Goal: Transaction & Acquisition: Download file/media

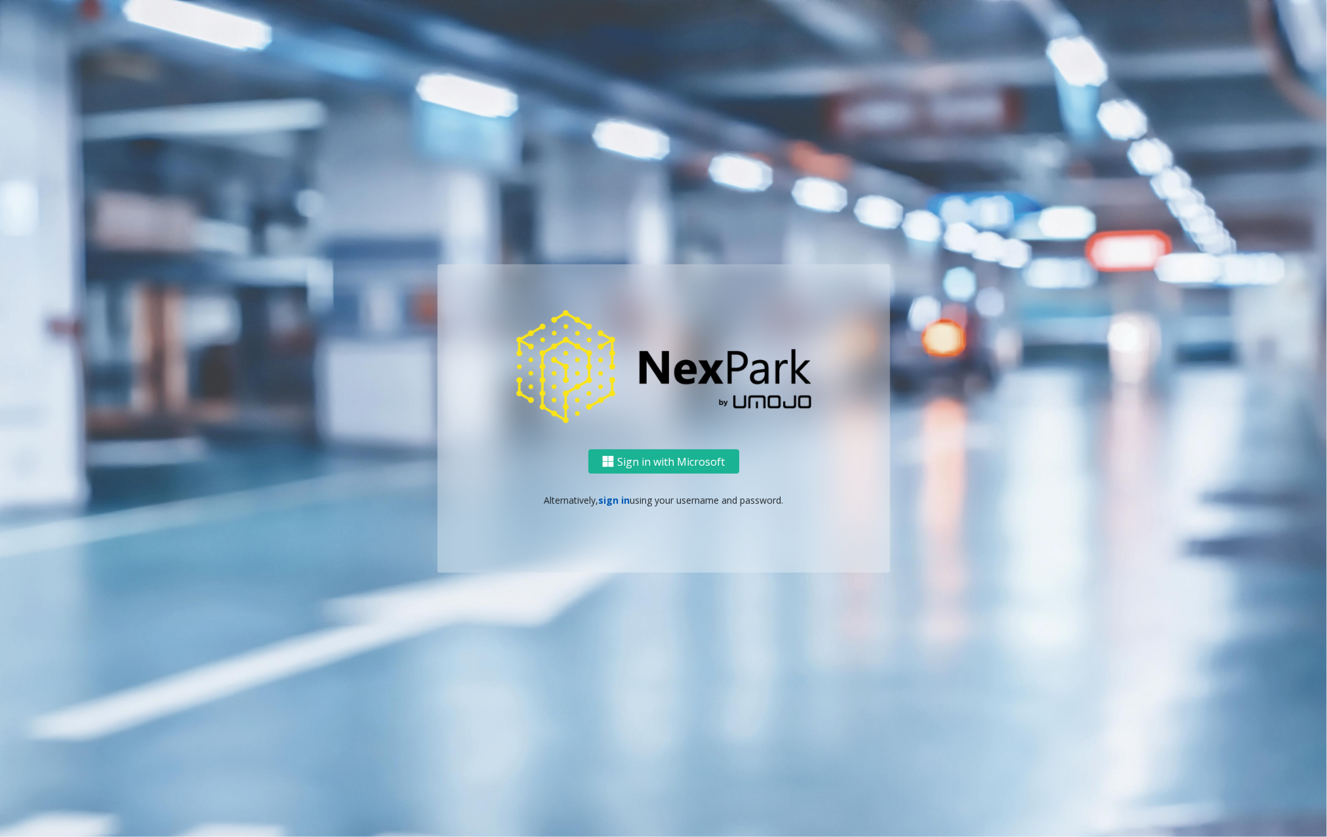
click at [600, 498] on link "sign in" at bounding box center [613, 500] width 31 height 12
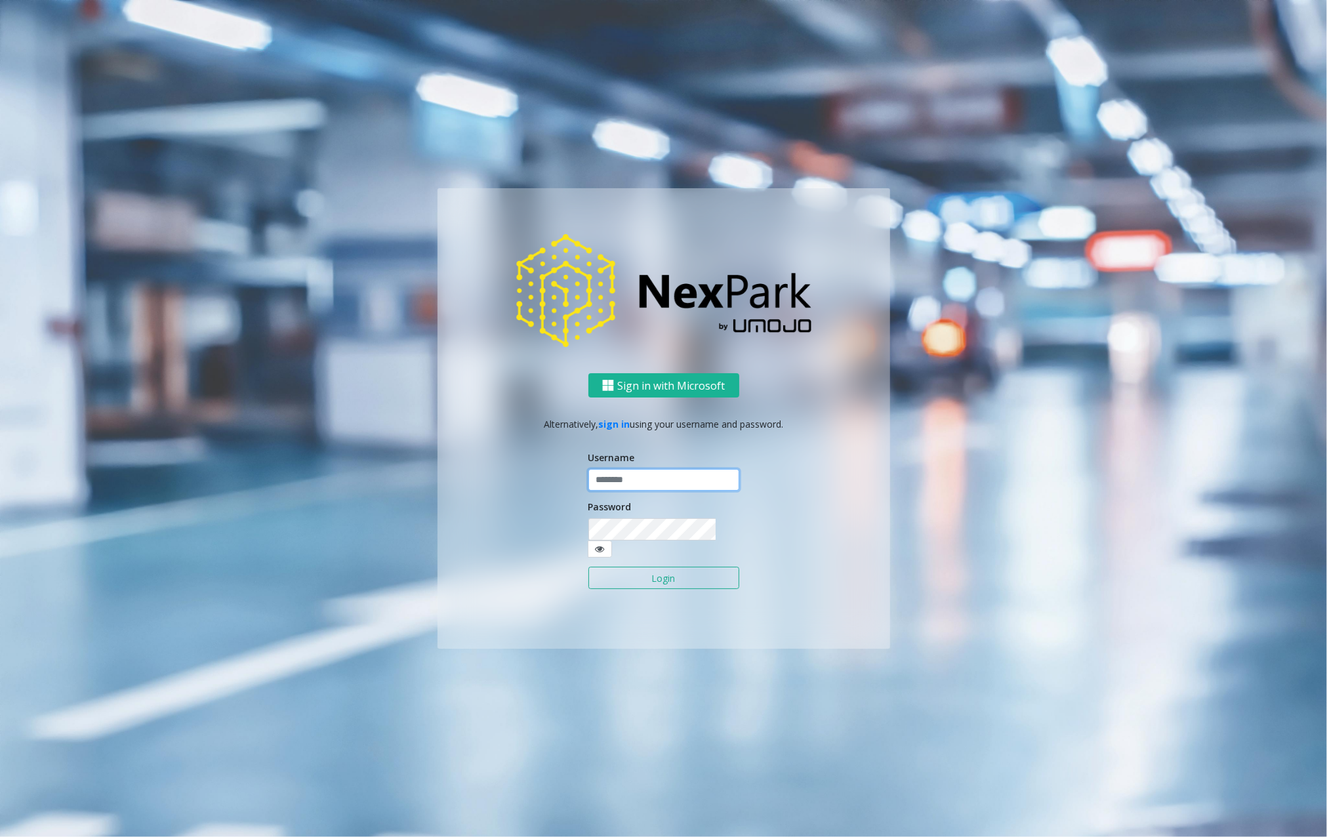
type input "********"
click at [686, 583] on form "Username ******** Password Login" at bounding box center [663, 527] width 151 height 152
click at [685, 579] on button "Login" at bounding box center [663, 578] width 151 height 22
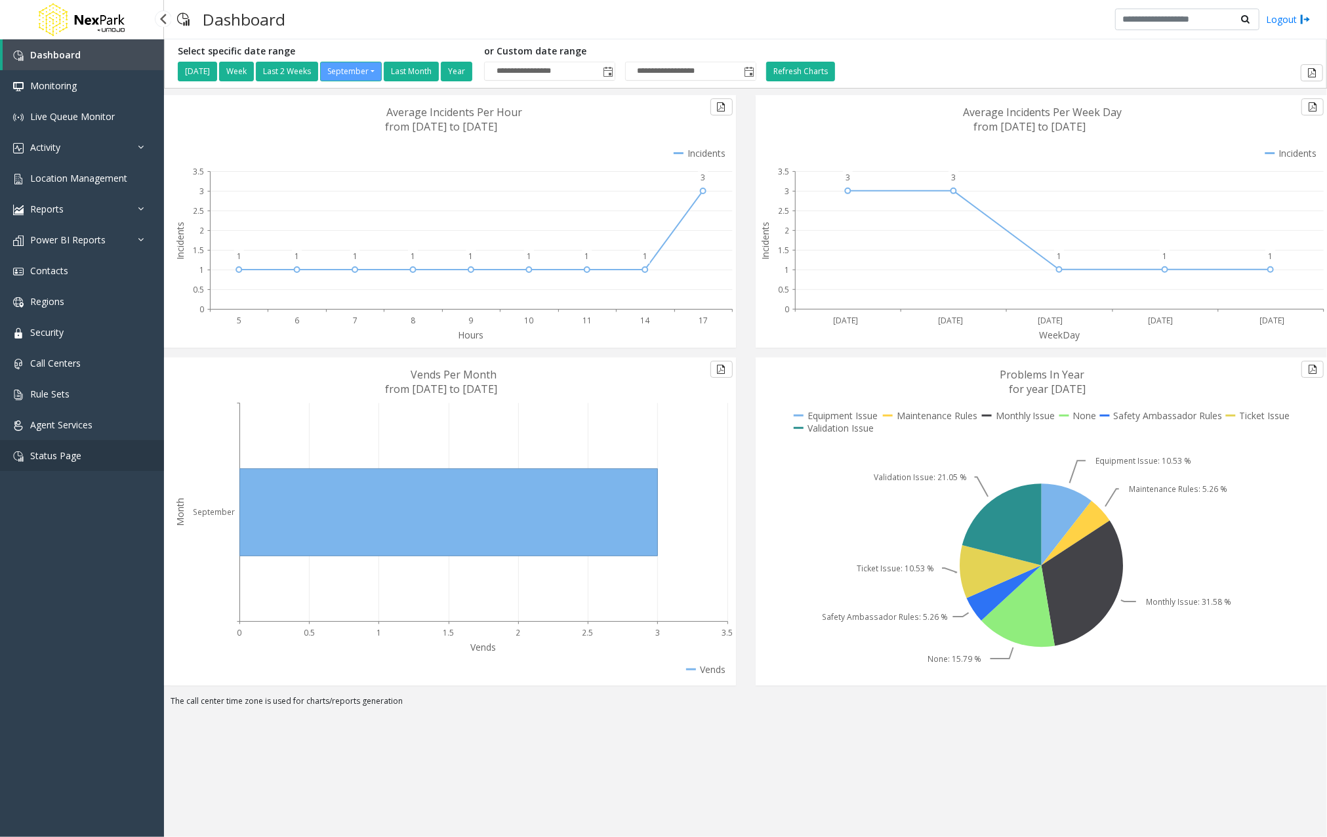
click at [47, 448] on link "Status Page" at bounding box center [82, 455] width 164 height 31
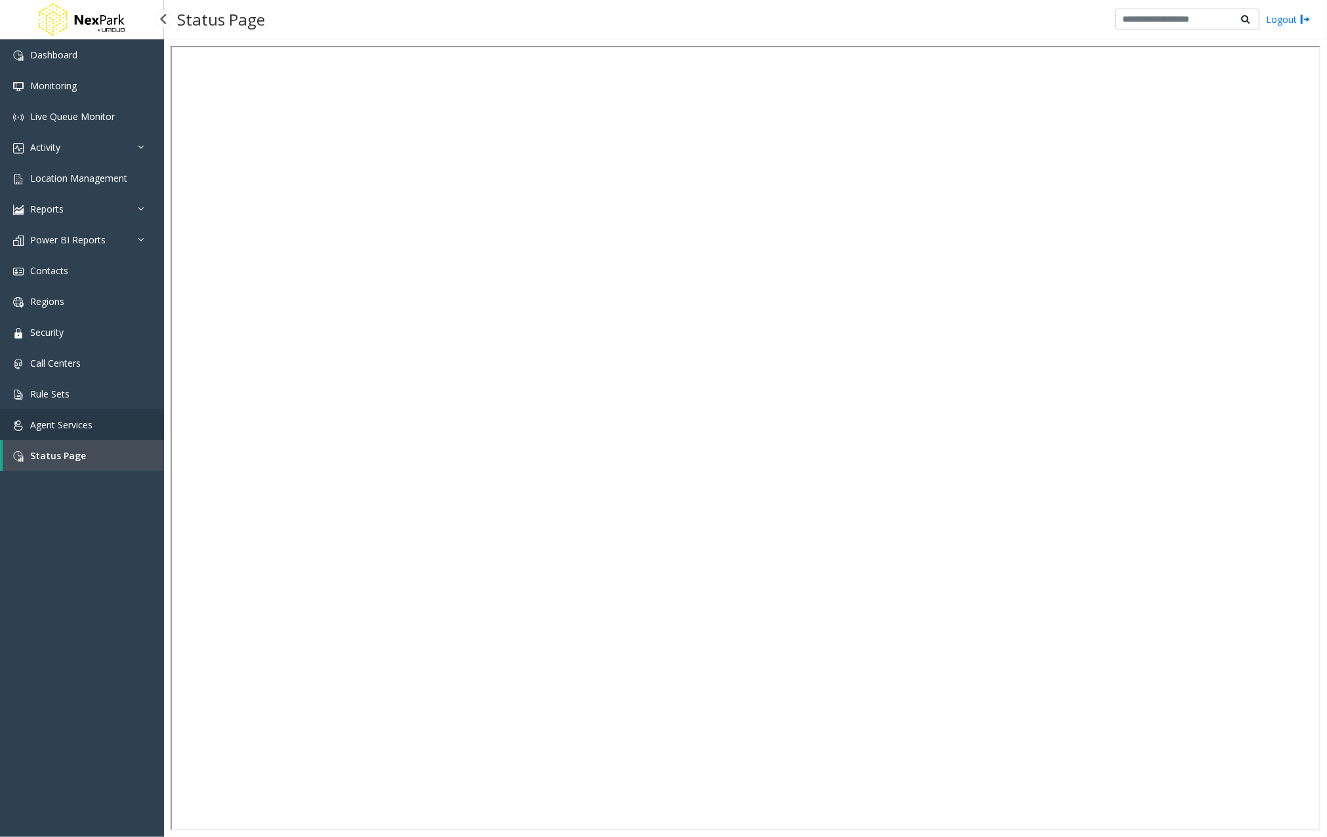
click at [89, 421] on span "Agent Services" at bounding box center [61, 425] width 62 height 12
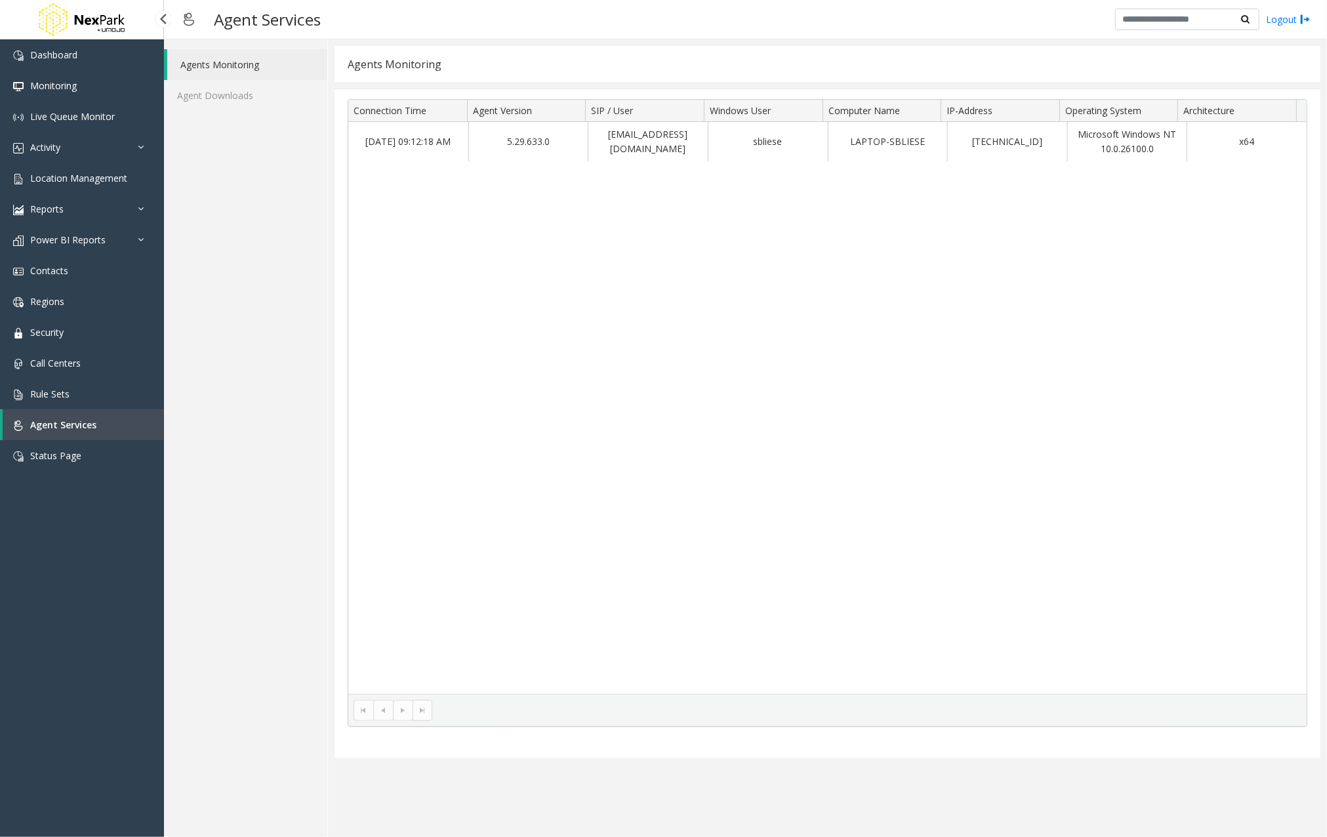
click at [220, 119] on div "Agents Monitoring Agent Downloads" at bounding box center [246, 438] width 164 height 798
click at [210, 72] on link "Agents Monitoring" at bounding box center [247, 64] width 160 height 31
click at [237, 91] on link "Agent Downloads" at bounding box center [245, 95] width 163 height 31
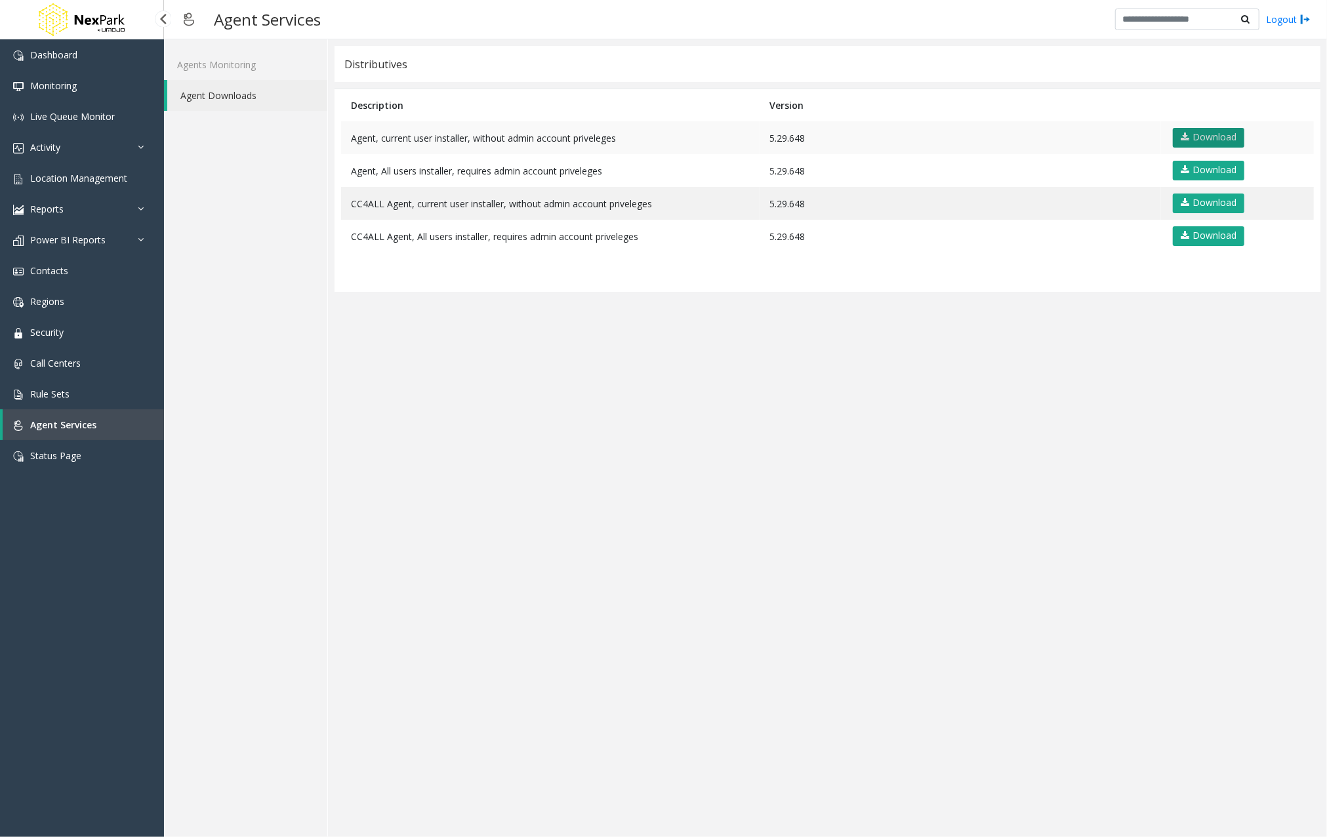
click at [1233, 137] on link "Download" at bounding box center [1209, 138] width 72 height 20
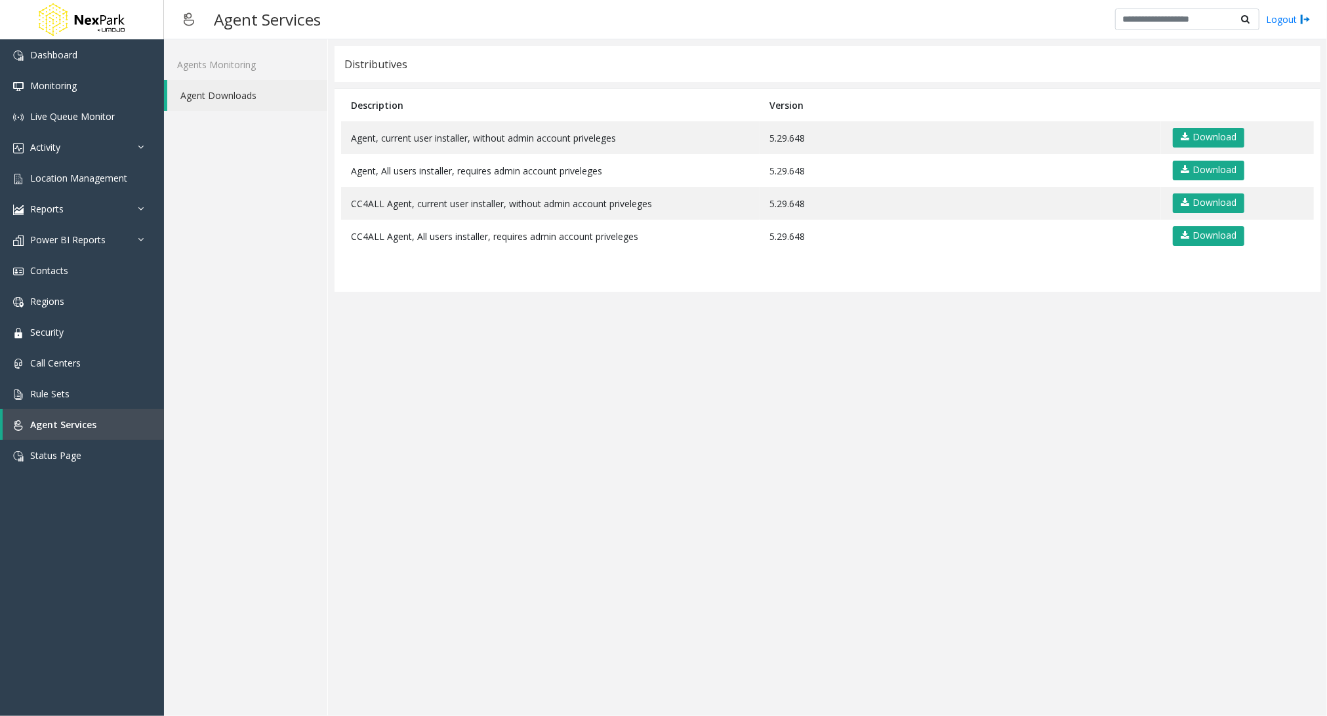
click at [876, 555] on app-distributives "Distributives Description Version Agent, current user installer, without admin …" at bounding box center [828, 378] width 986 height 664
drag, startPoint x: 1031, startPoint y: 593, endPoint x: 1017, endPoint y: 524, distance: 70.4
click at [1027, 593] on app-distributives "Distributives Description Version Agent, current user installer, without admin …" at bounding box center [828, 378] width 986 height 664
